Goal: Task Accomplishment & Management: Manage account settings

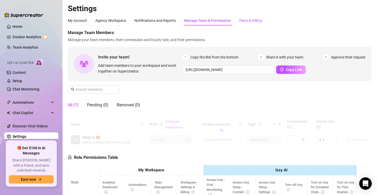
click at [251, 20] on div "Plans & Billing" at bounding box center [250, 21] width 23 height 6
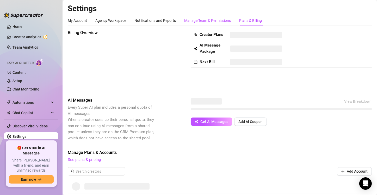
click at [203, 21] on div "Manage Team & Permissions" at bounding box center [207, 21] width 47 height 6
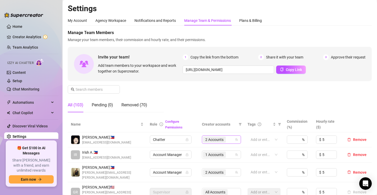
click at [228, 138] on div "2 Accounts" at bounding box center [219, 139] width 32 height 7
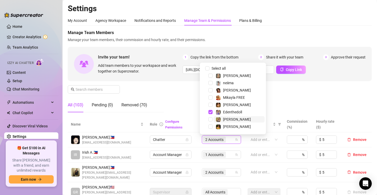
click at [235, 121] on span "[PERSON_NAME]" at bounding box center [239, 119] width 51 height 6
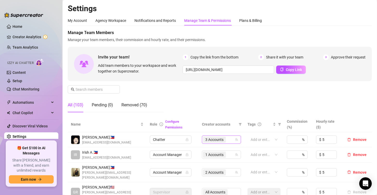
click at [229, 139] on div "3 Accounts" at bounding box center [219, 139] width 32 height 7
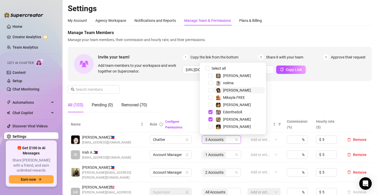
click at [232, 91] on span "[PERSON_NAME]" at bounding box center [237, 90] width 28 height 4
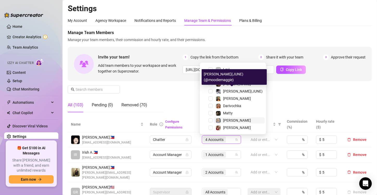
scroll to position [78, 0]
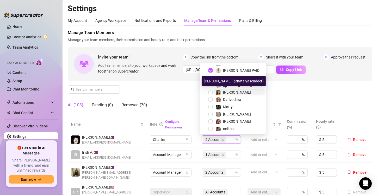
click at [233, 93] on span "[PERSON_NAME]" at bounding box center [237, 92] width 28 height 4
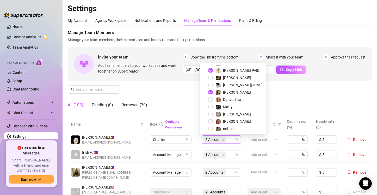
click at [186, 98] on div "Manage Team Members Manage your team members, their commission and hourly rate,…" at bounding box center [220, 73] width 304 height 87
